Goal: Navigation & Orientation: Find specific page/section

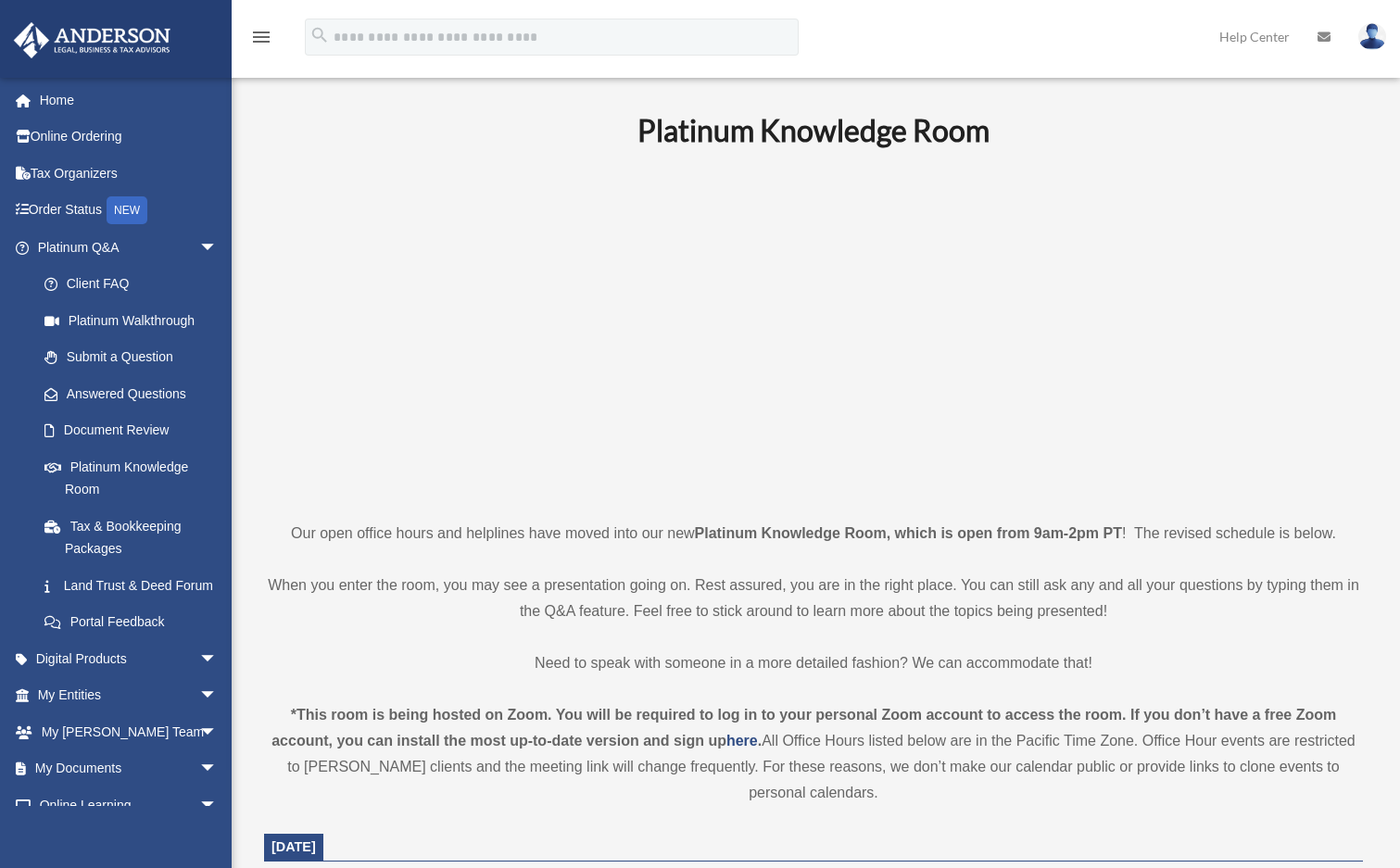
click at [436, 286] on p at bounding box center [813, 334] width 1099 height 322
click at [1384, 43] on link at bounding box center [1372, 36] width 56 height 82
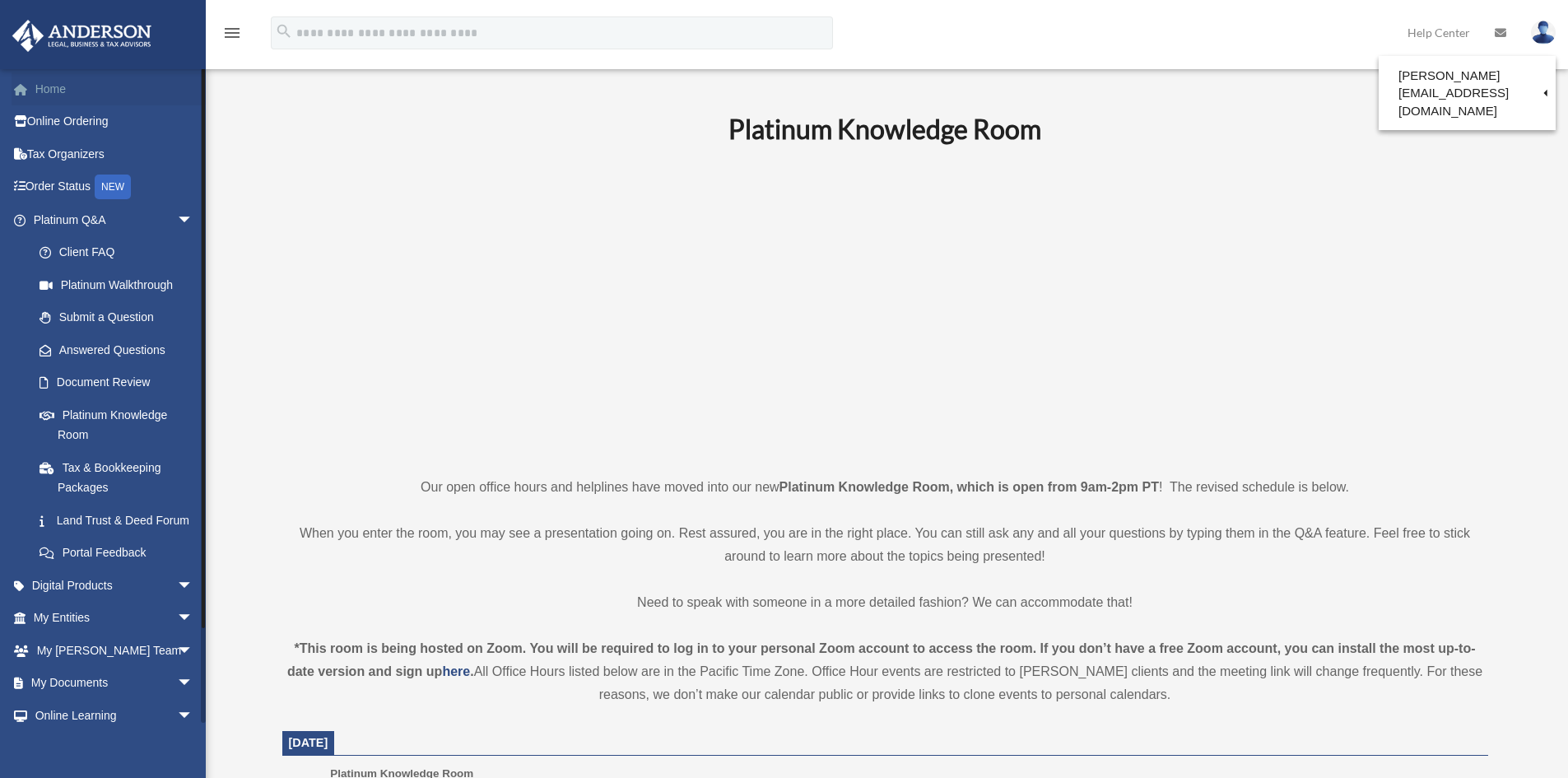
click at [70, 91] on link "Home" at bounding box center [115, 89] width 207 height 33
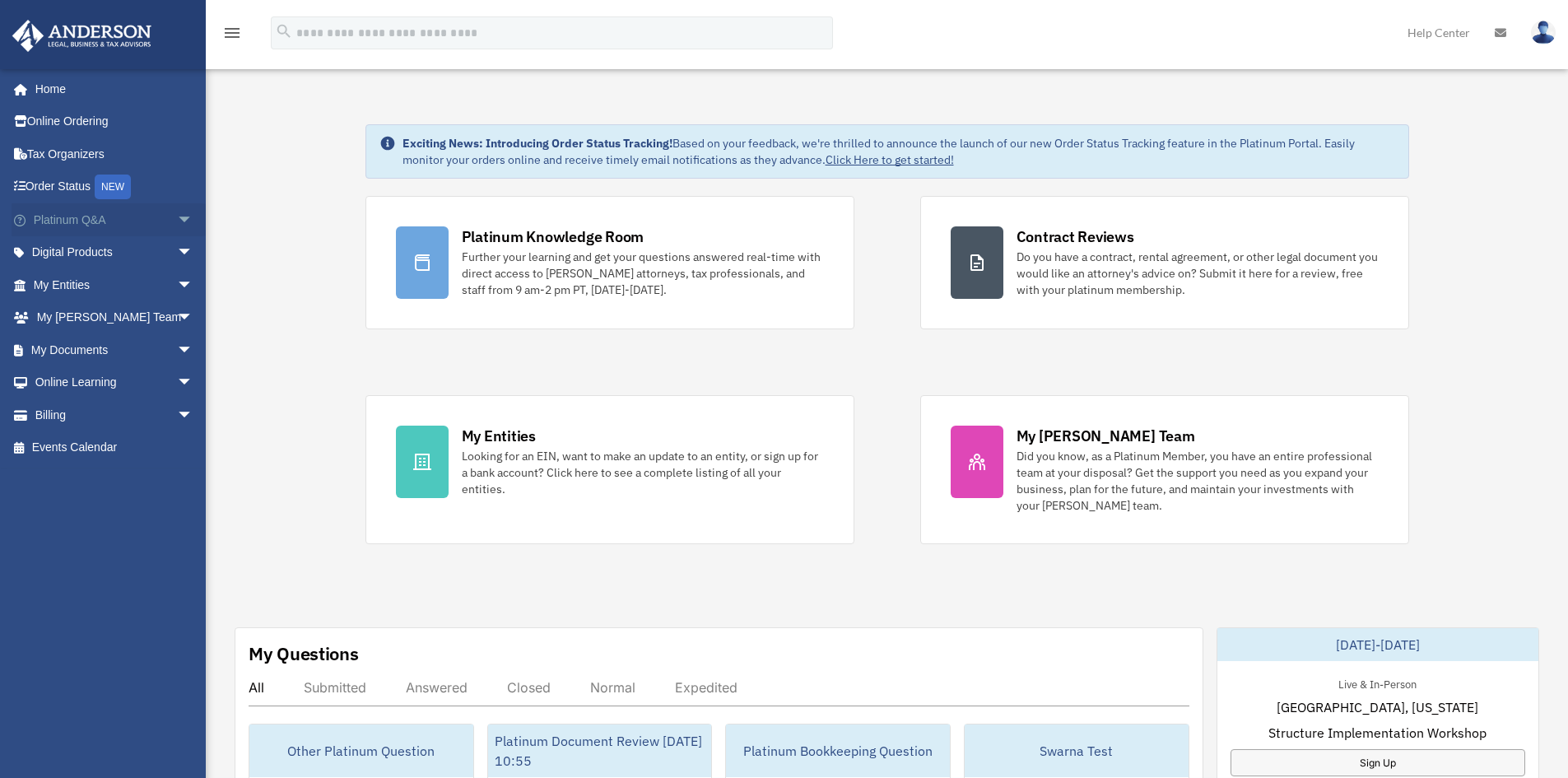
click at [177, 217] on span "arrow_drop_down" at bounding box center [194, 220] width 33 height 34
